Goal: Transaction & Acquisition: Download file/media

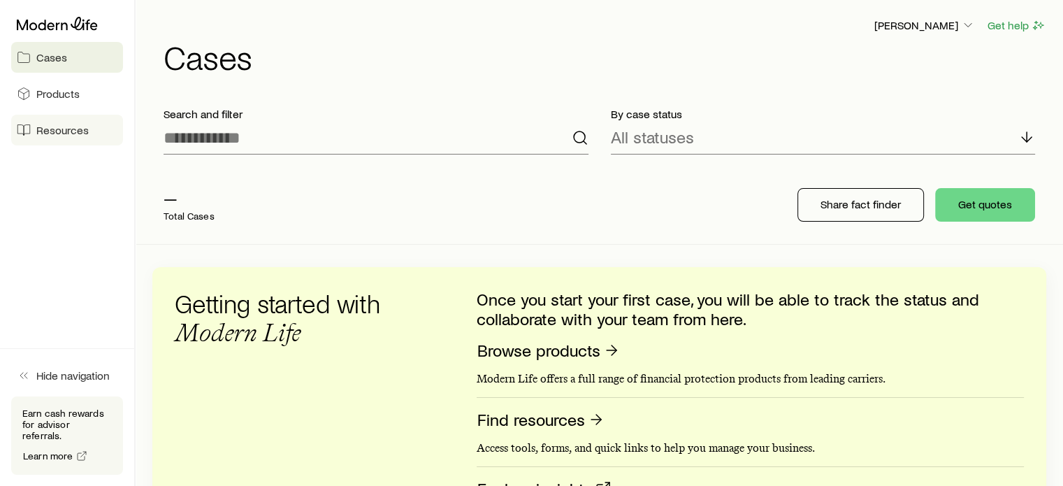
click at [63, 128] on span "Resources" at bounding box center [62, 130] width 52 height 14
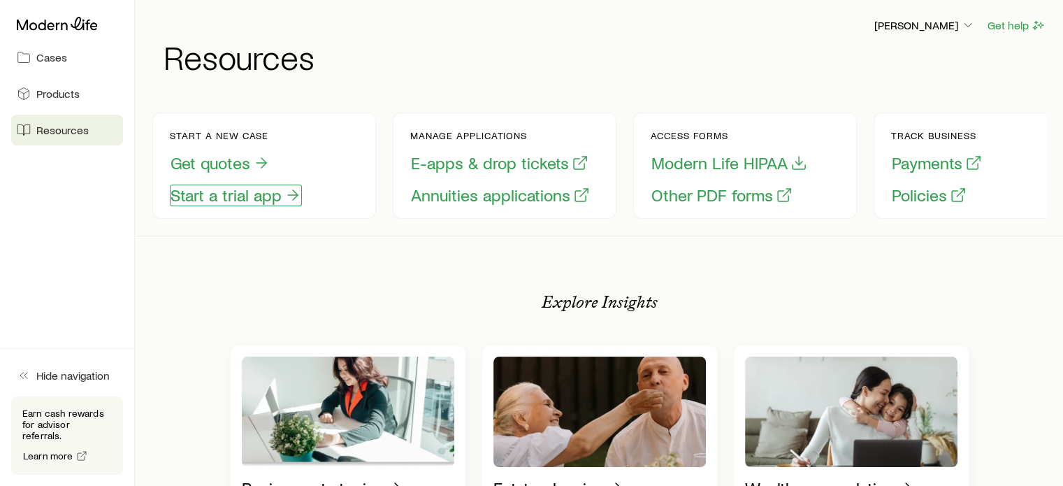
click at [247, 196] on button "Start a trial app" at bounding box center [236, 196] width 132 height 22
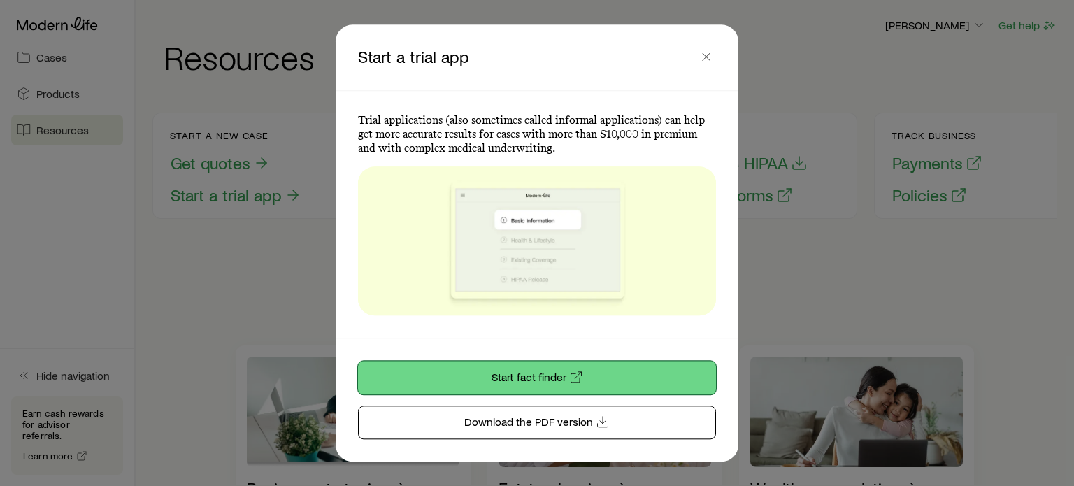
click at [515, 381] on link "Start fact finder" at bounding box center [537, 378] width 358 height 34
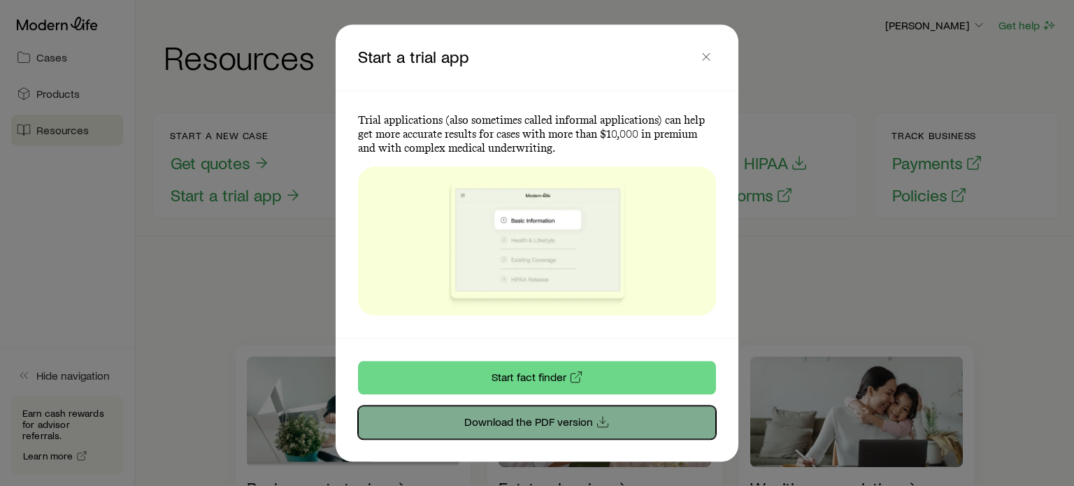
click at [512, 425] on link "Download the PDF version" at bounding box center [537, 422] width 358 height 34
